Goal: Task Accomplishment & Management: Use online tool/utility

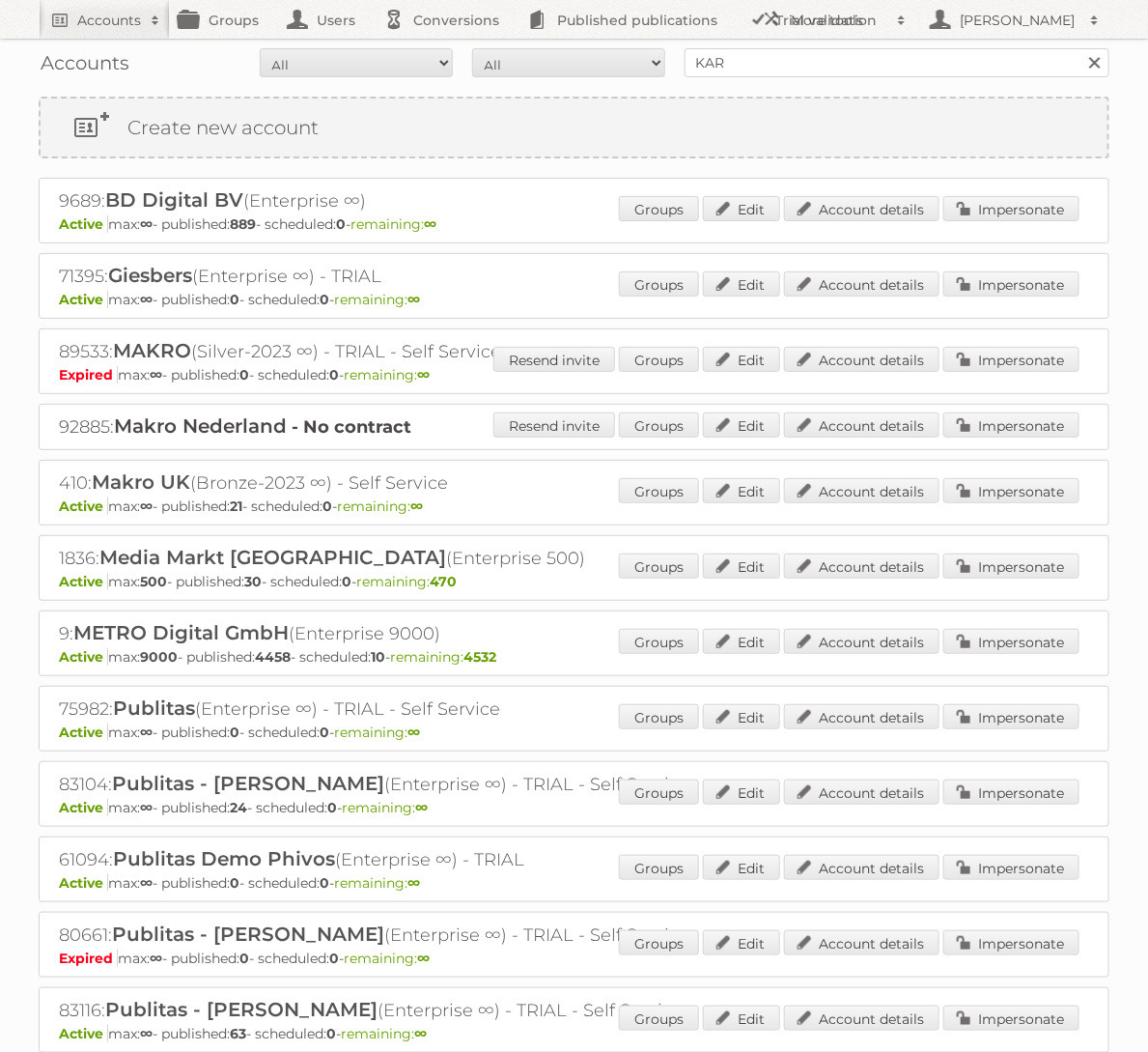
type input "h"
type input "gamma"
click at [1079, 48] on input "Search" at bounding box center [1093, 62] width 29 height 29
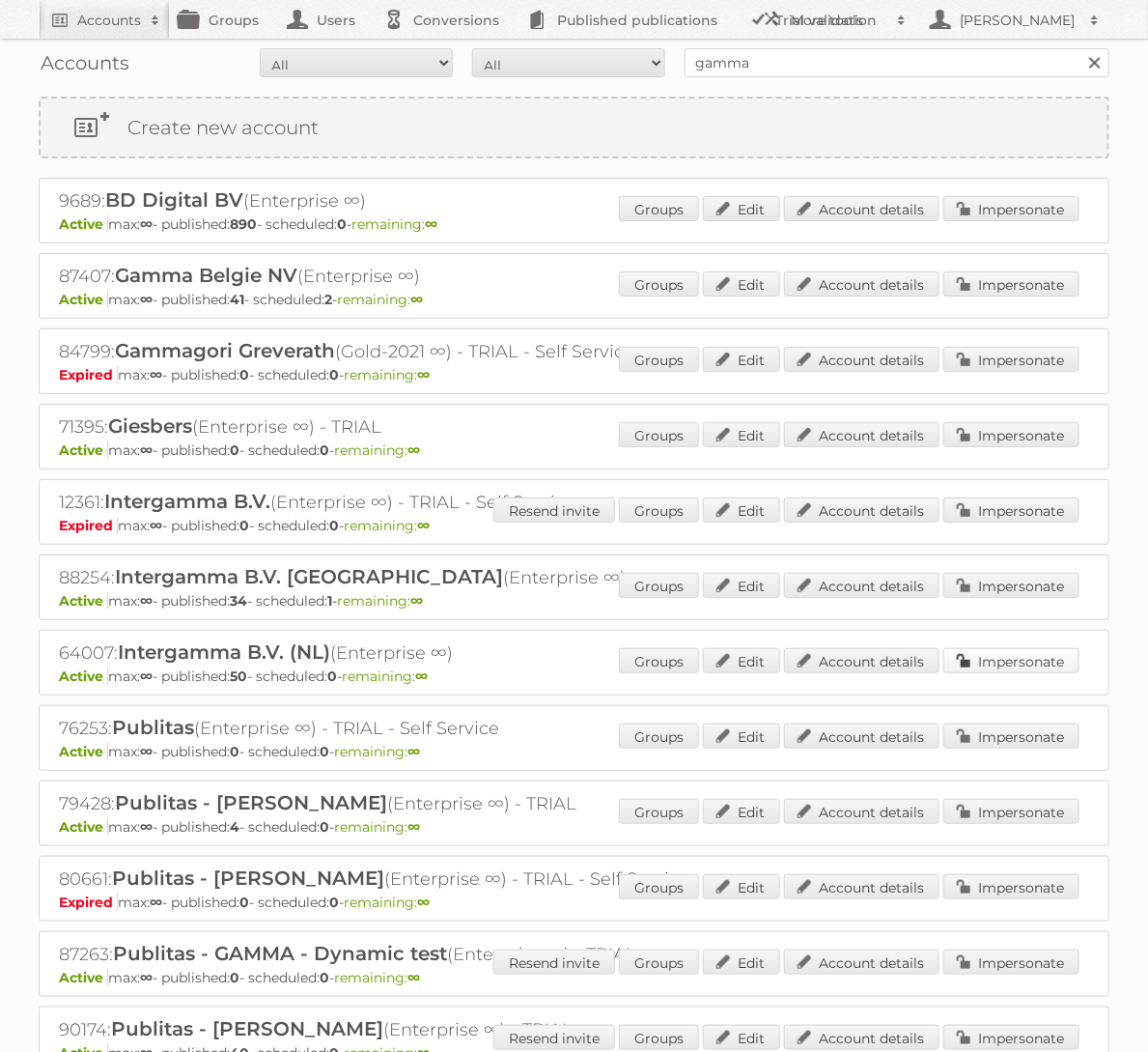
click at [969, 658] on link "Impersonate" at bounding box center [1011, 660] width 136 height 25
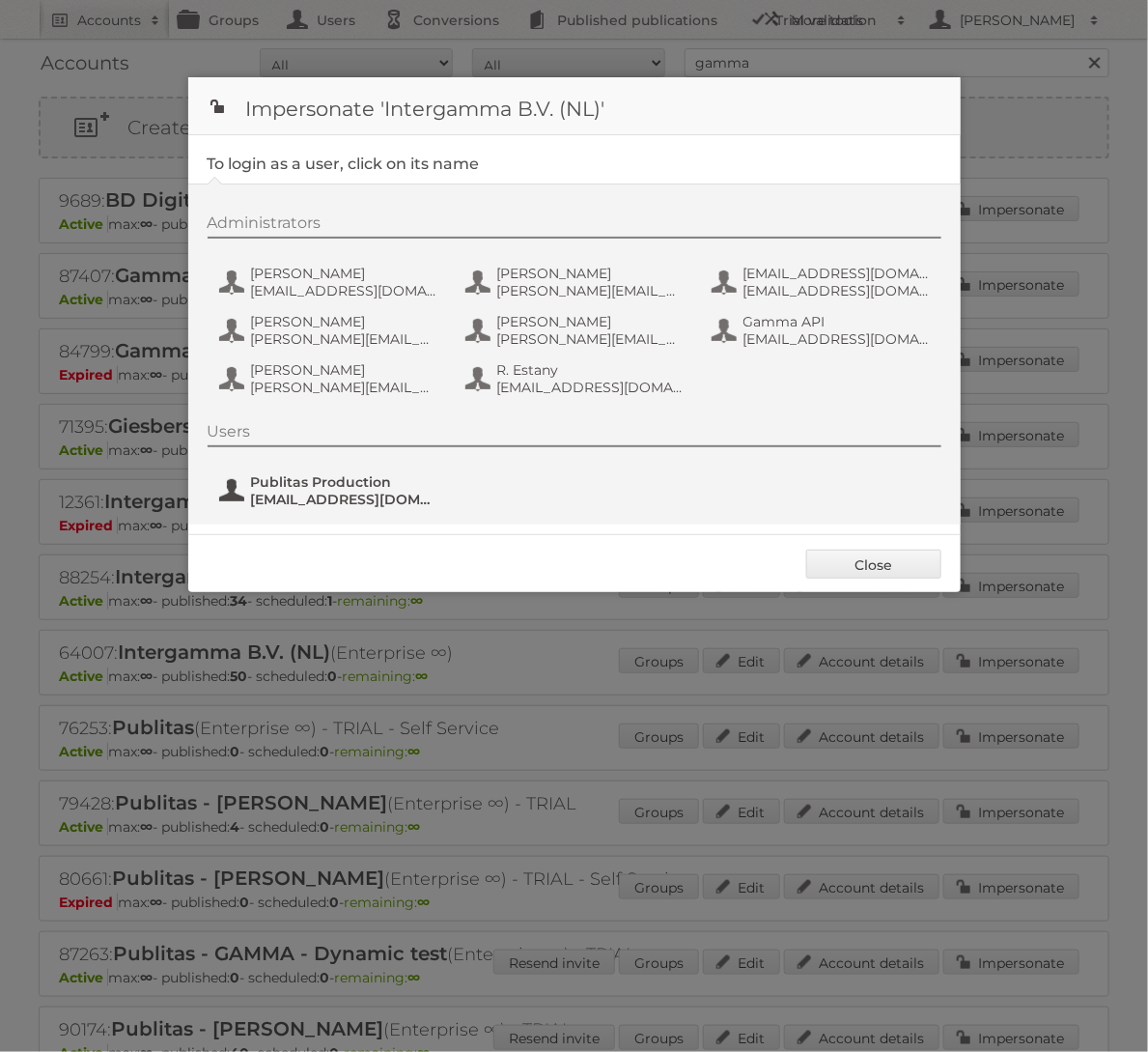
click at [349, 501] on span "fs+gamma@publitas.com" at bounding box center [345, 499] width 187 height 18
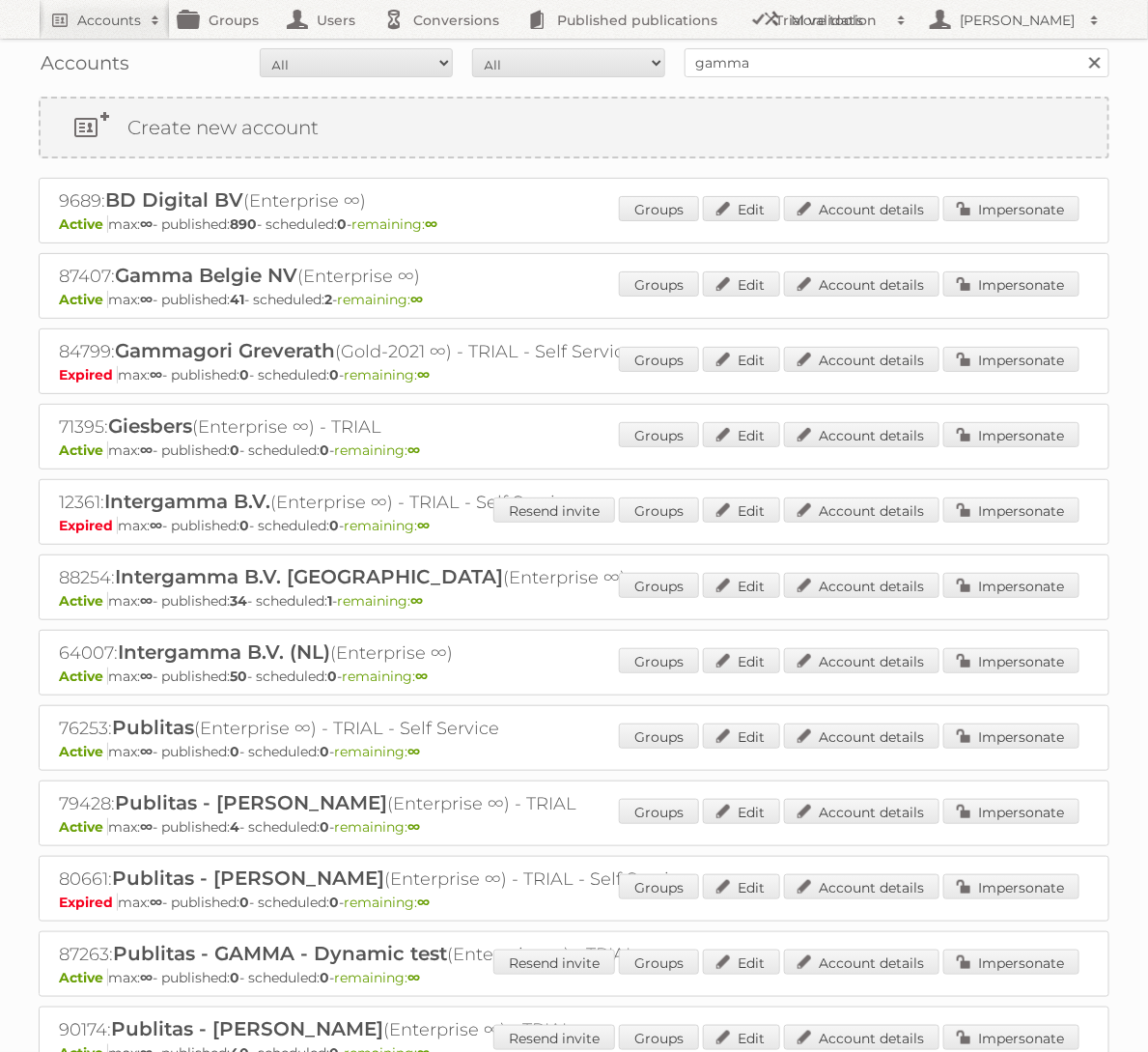
click at [998, 602] on p "Active max: ∞ - published: 34 - scheduled: 1 - remaining: ∞" at bounding box center [574, 601] width 1030 height 18
click at [1011, 585] on link "Impersonate" at bounding box center [1011, 584] width 136 height 25
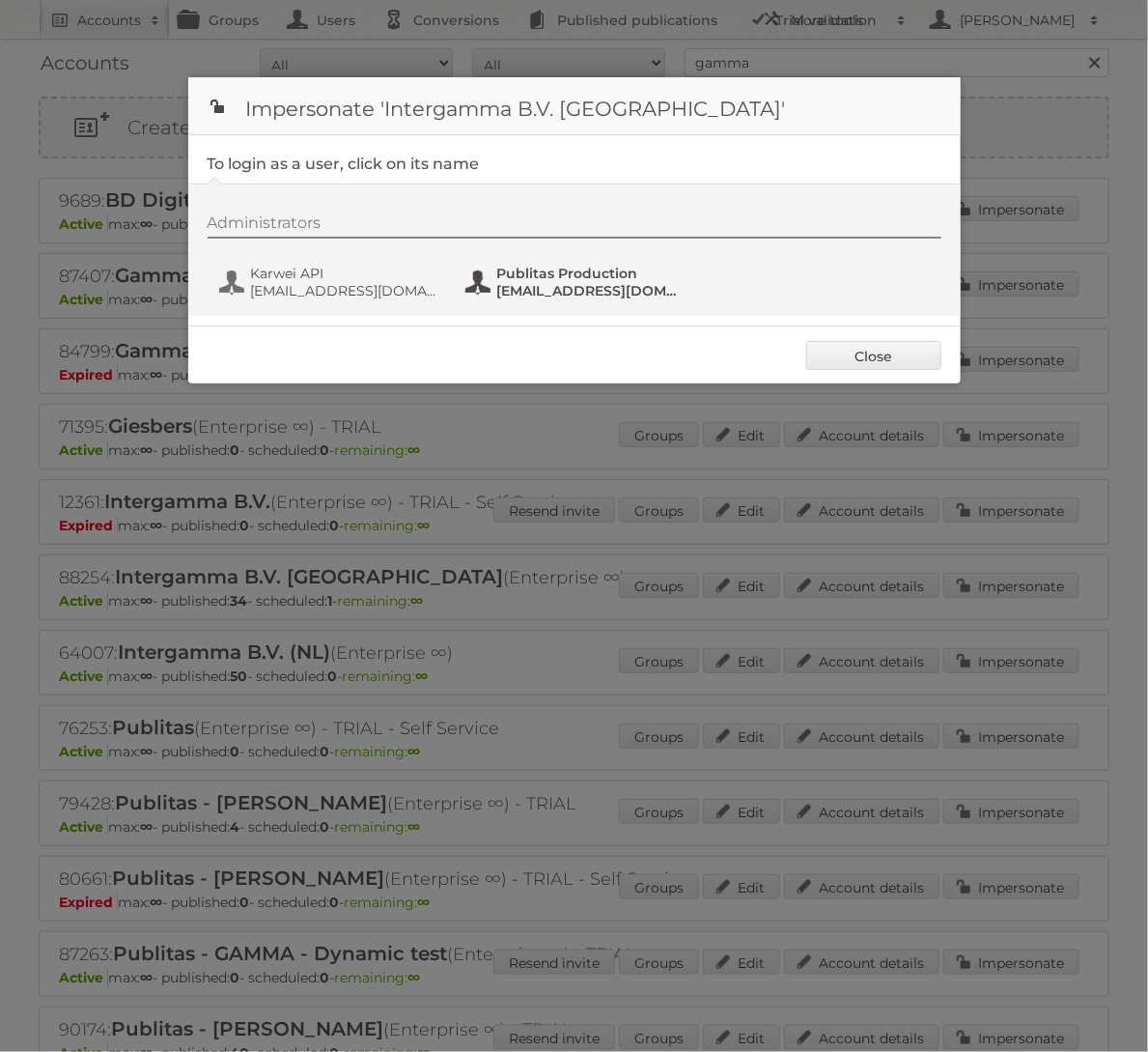
click at [541, 294] on span "fs+karwei@publitas.com" at bounding box center [591, 291] width 187 height 18
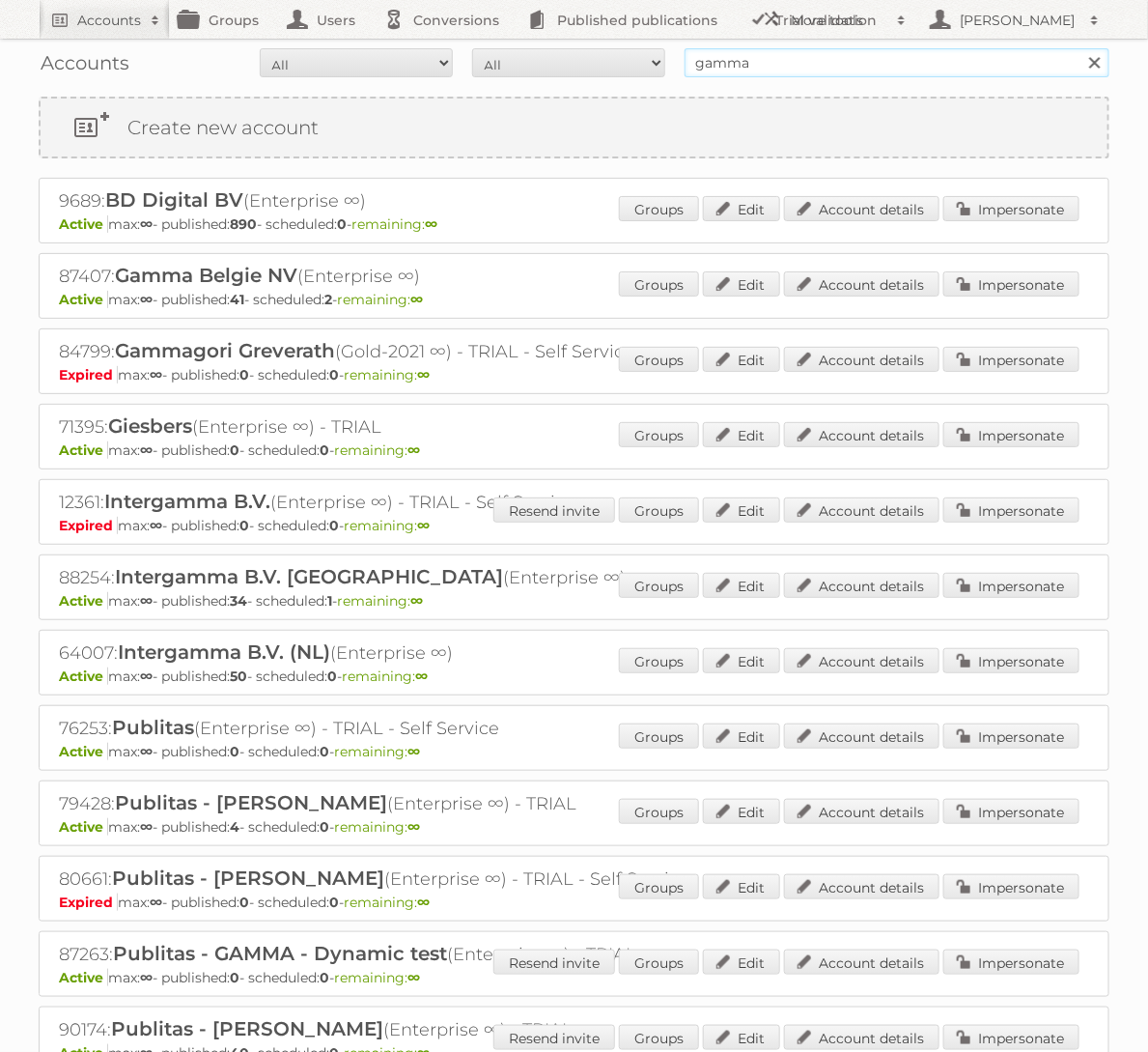
click at [797, 63] on input "gamma" at bounding box center [896, 62] width 424 height 29
type input "Action PIA"
click at [1079, 48] on input "Search" at bounding box center [1093, 62] width 29 height 29
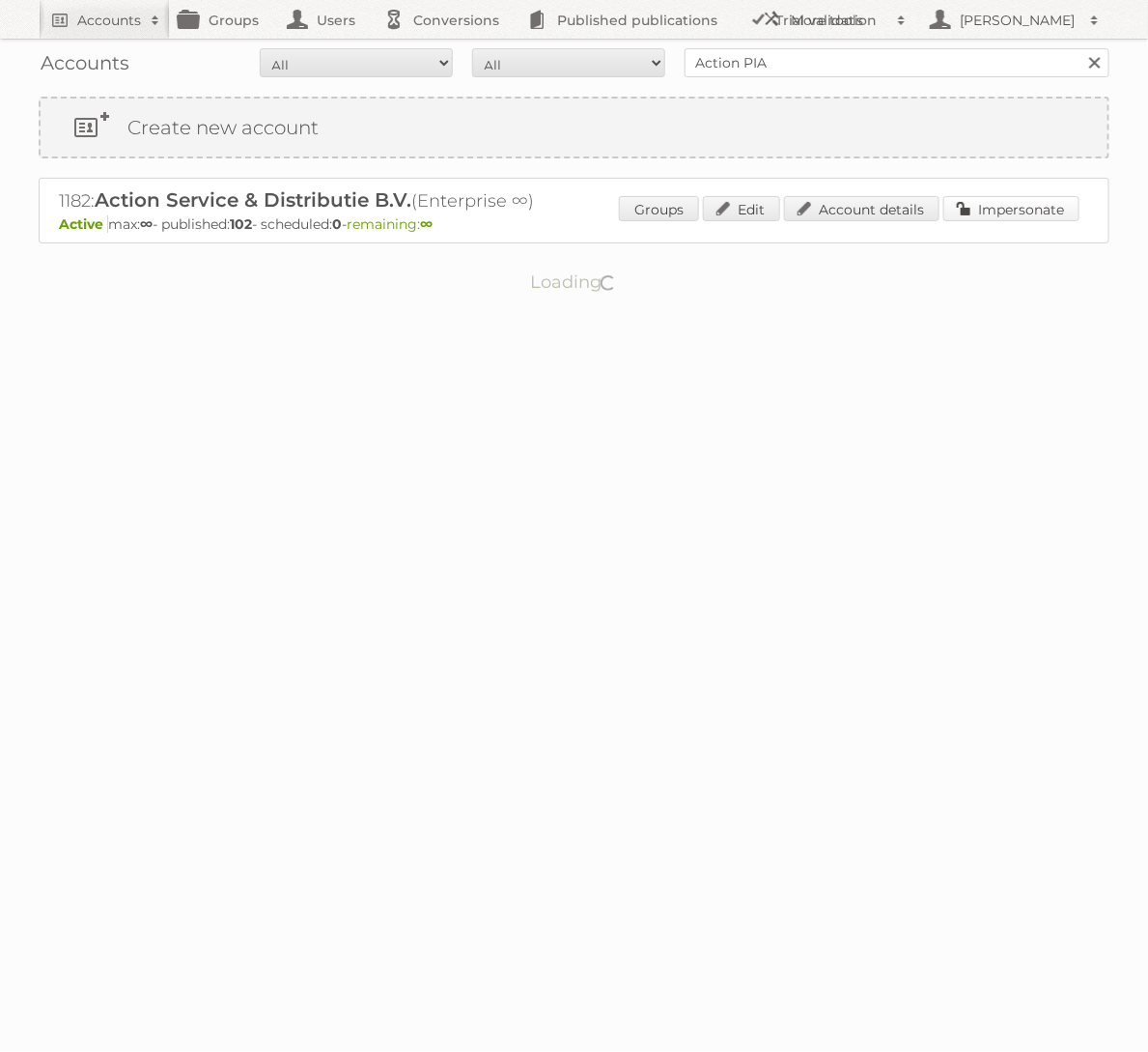
click at [1052, 210] on link "Impersonate" at bounding box center [1011, 208] width 136 height 25
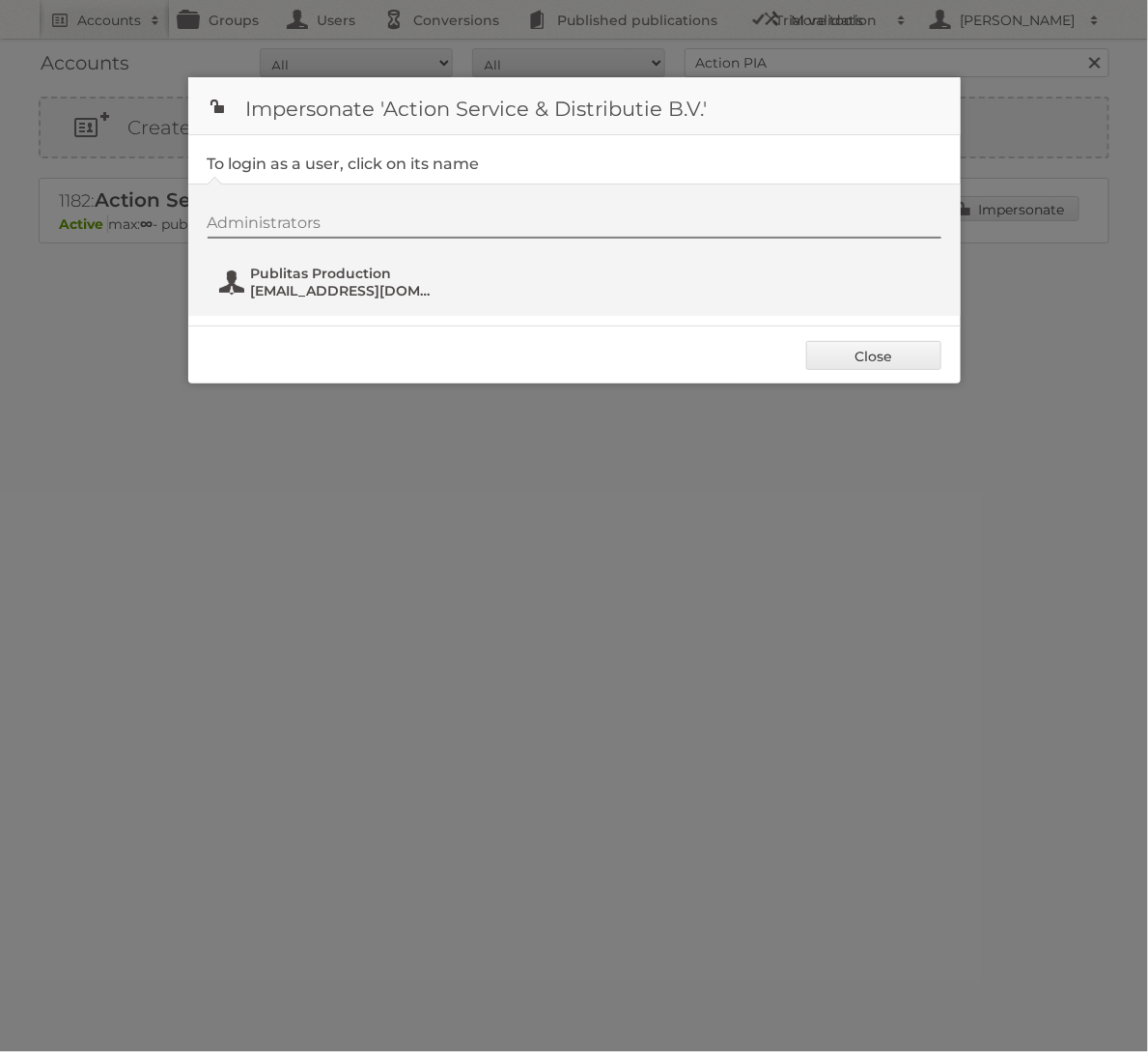
click at [381, 279] on span "Publitas Production" at bounding box center [345, 274] width 187 height 18
